Goal: Find contact information: Find contact information

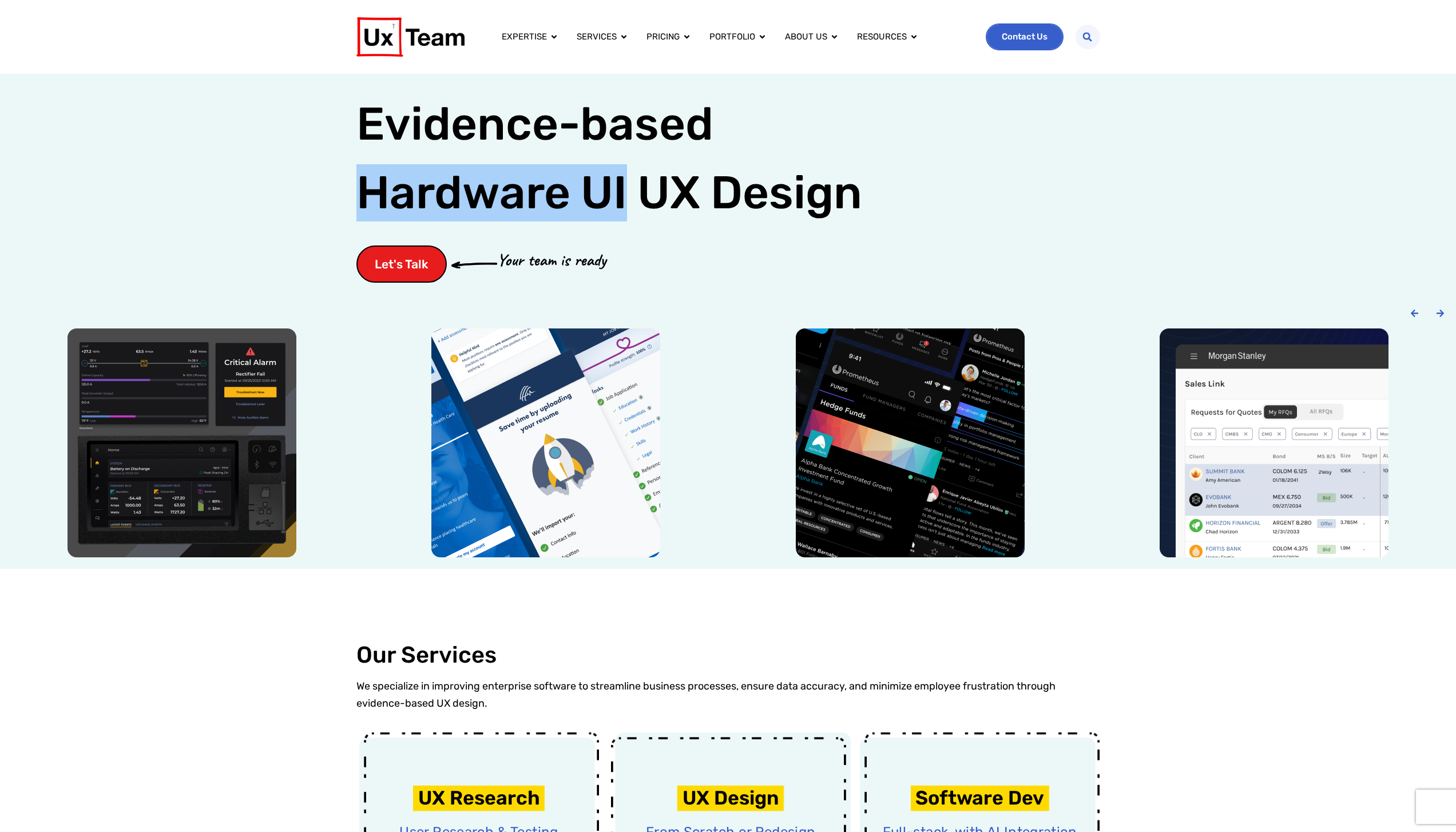
click at [1039, 34] on span "Contact Us" at bounding box center [1025, 36] width 46 height 9
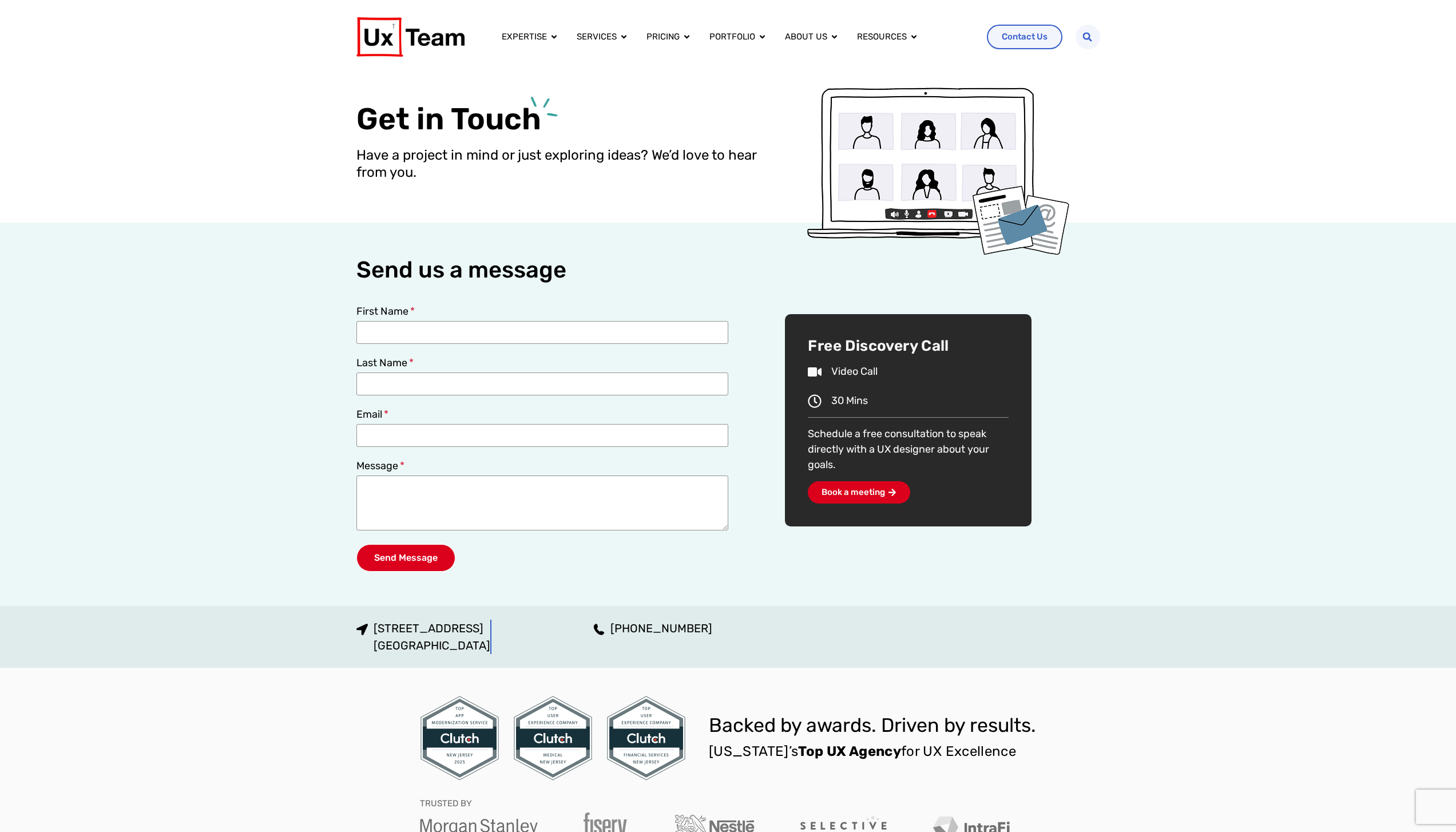
click at [490, 644] on span "[STREET_ADDRESS]" at bounding box center [430, 636] width 119 height 34
click at [227, 275] on div "Send us a message First Name Last Name Email Message Send Message Free Discover…" at bounding box center [728, 414] width 1456 height 383
